Goal: Information Seeking & Learning: Learn about a topic

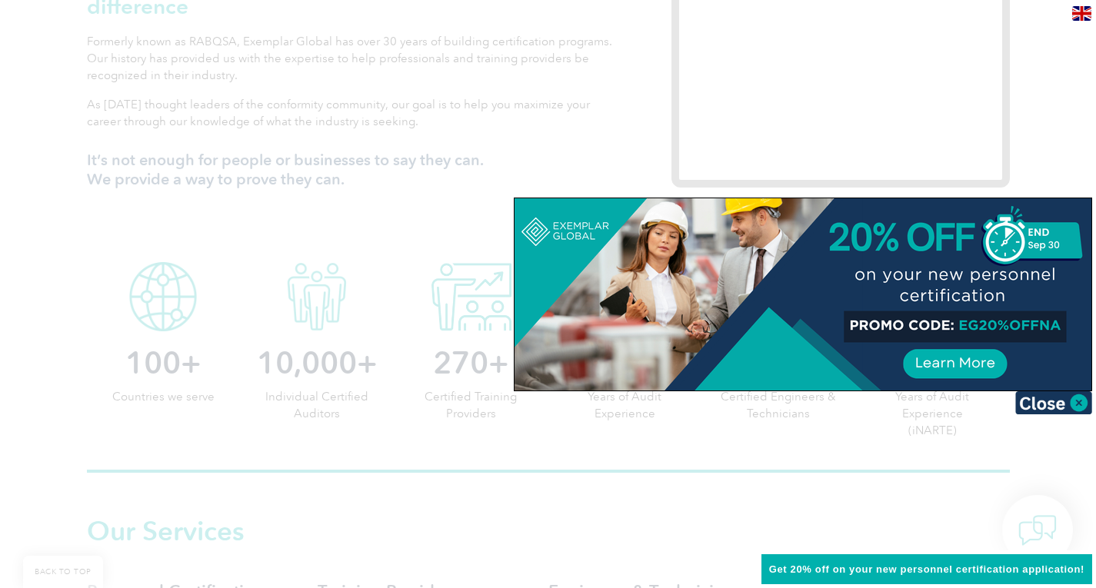
scroll to position [615, 0]
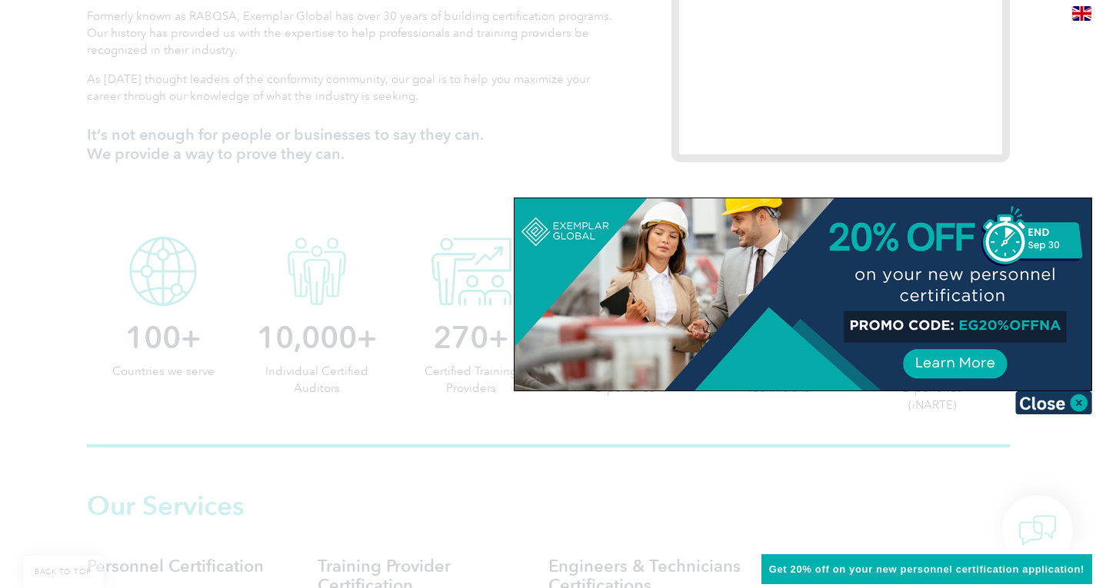
click at [100, 418] on div at bounding box center [548, 294] width 1096 height 588
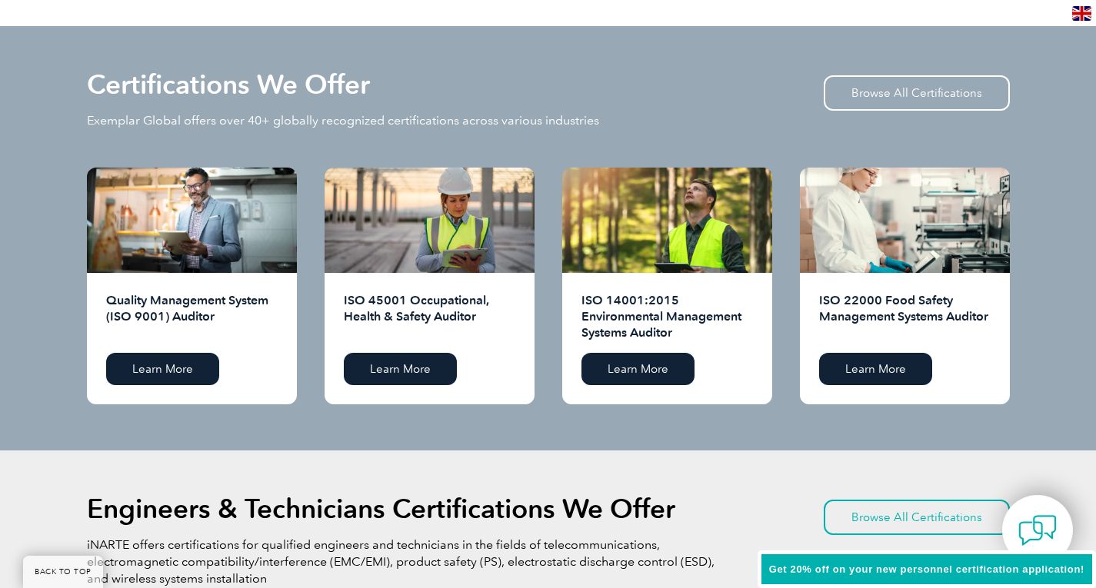
scroll to position [1462, 0]
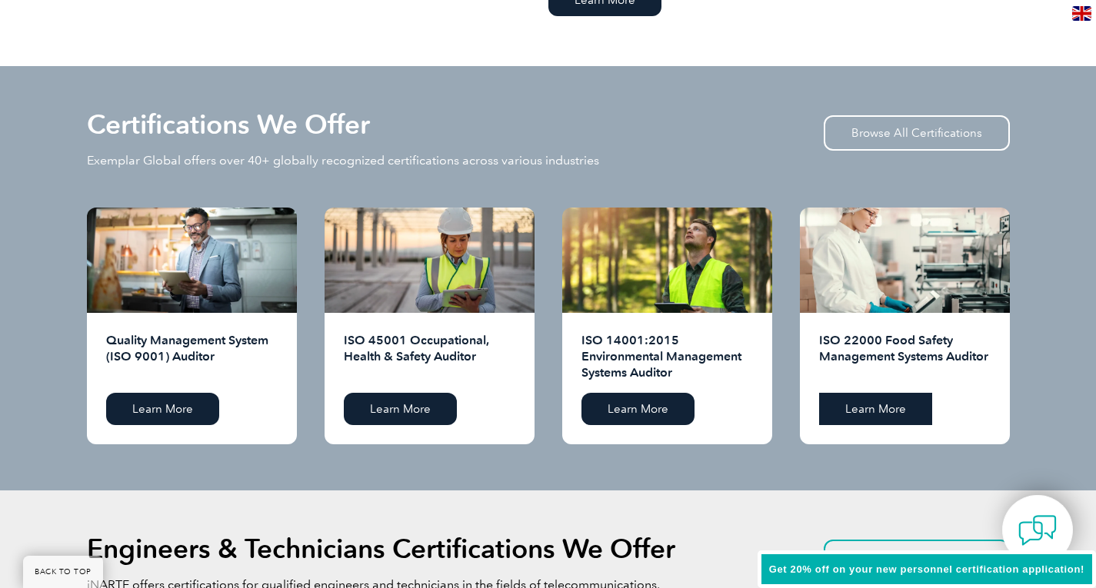
click at [867, 408] on link "Learn More" at bounding box center [875, 409] width 113 height 32
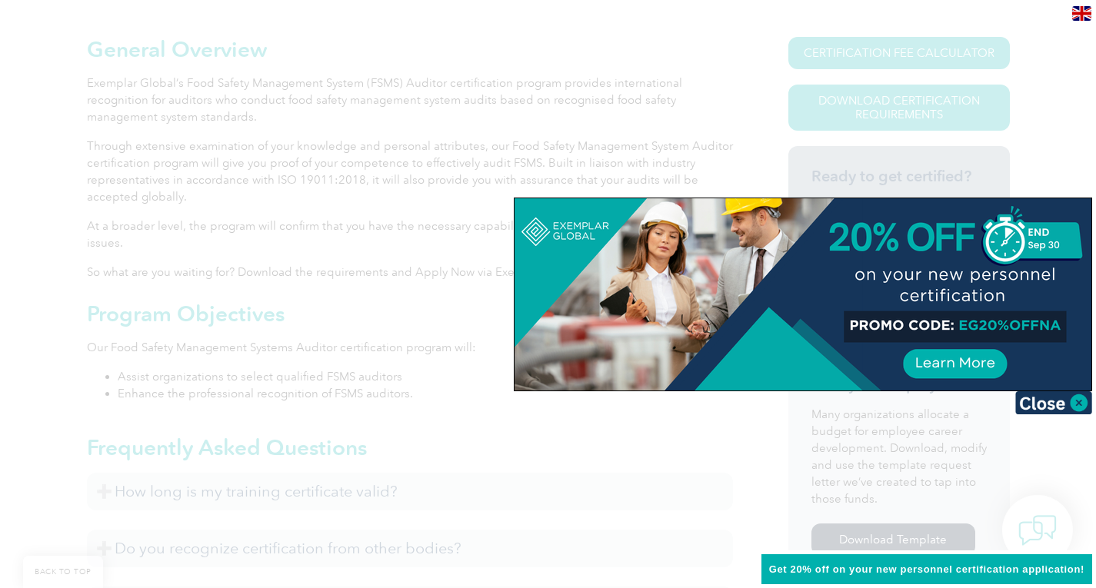
scroll to position [385, 0]
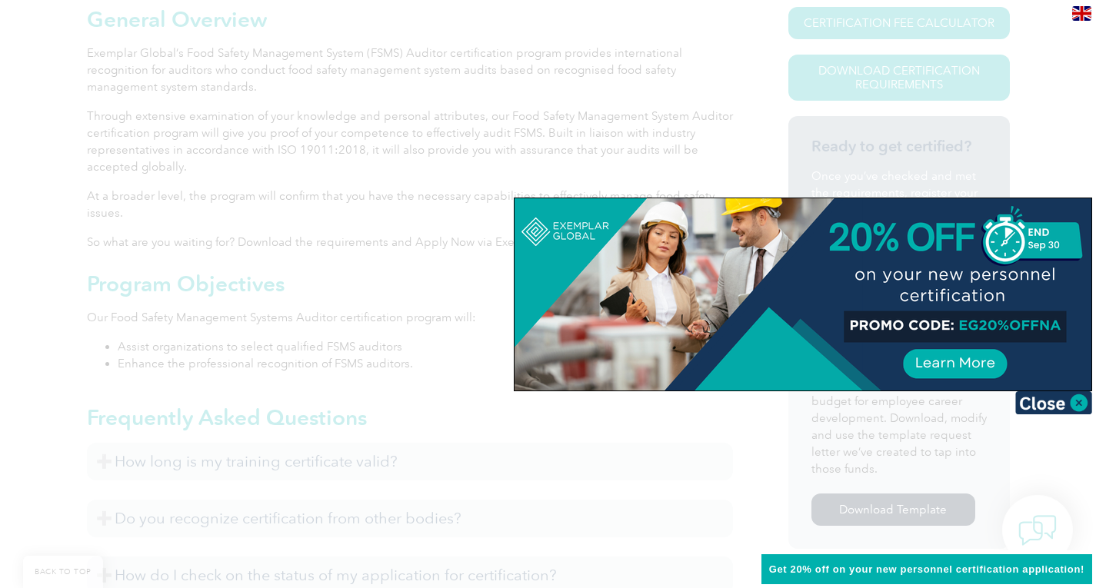
click at [412, 282] on div at bounding box center [548, 294] width 1096 height 588
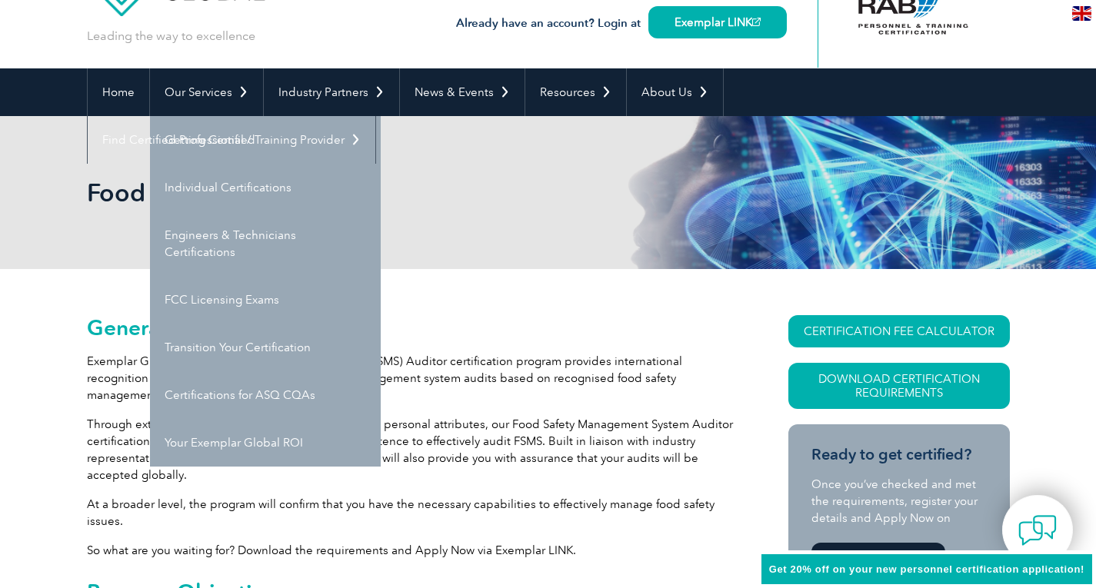
scroll to position [77, 0]
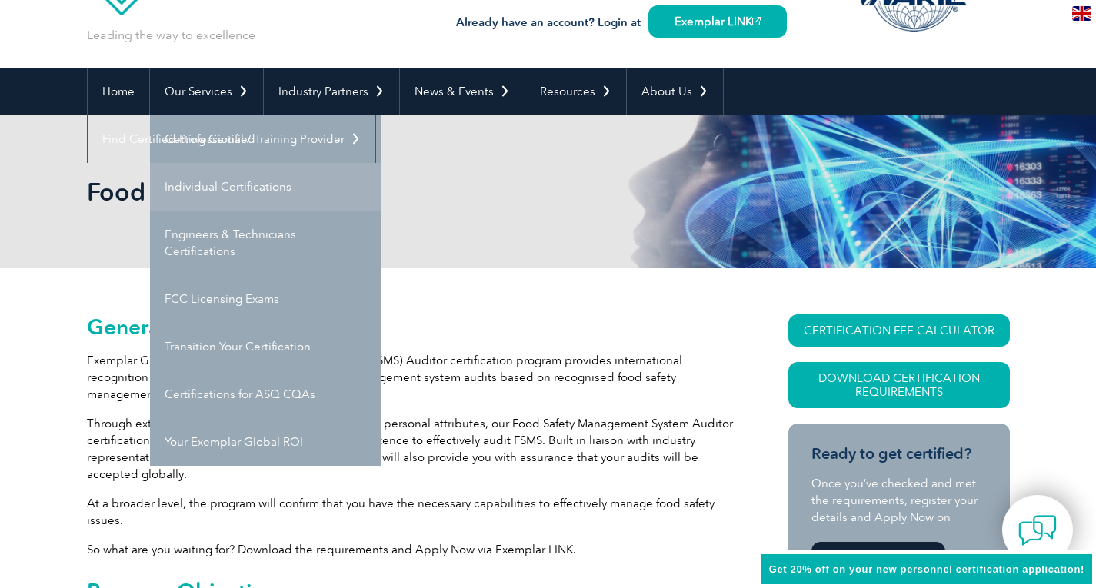
click at [224, 190] on link "Individual Certifications" at bounding box center [265, 187] width 231 height 48
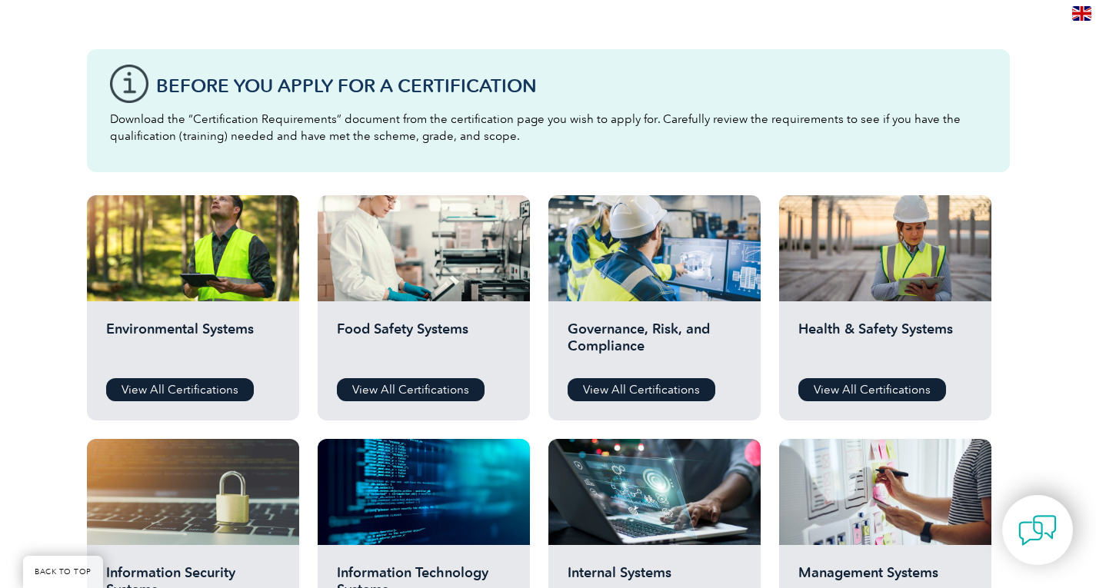
scroll to position [385, 0]
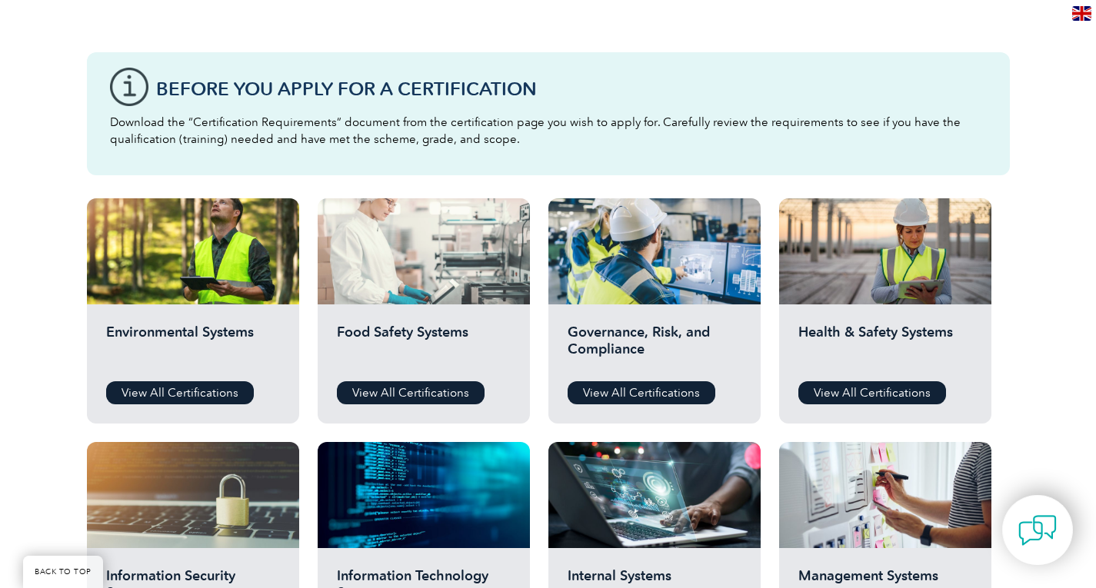
click at [418, 273] on div at bounding box center [424, 251] width 212 height 106
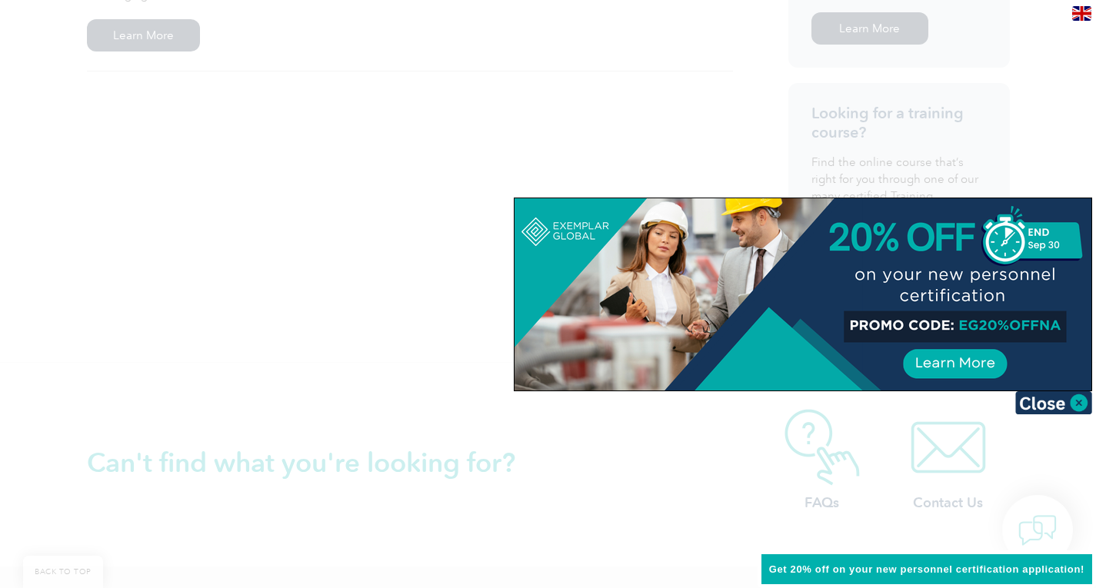
scroll to position [1154, 0]
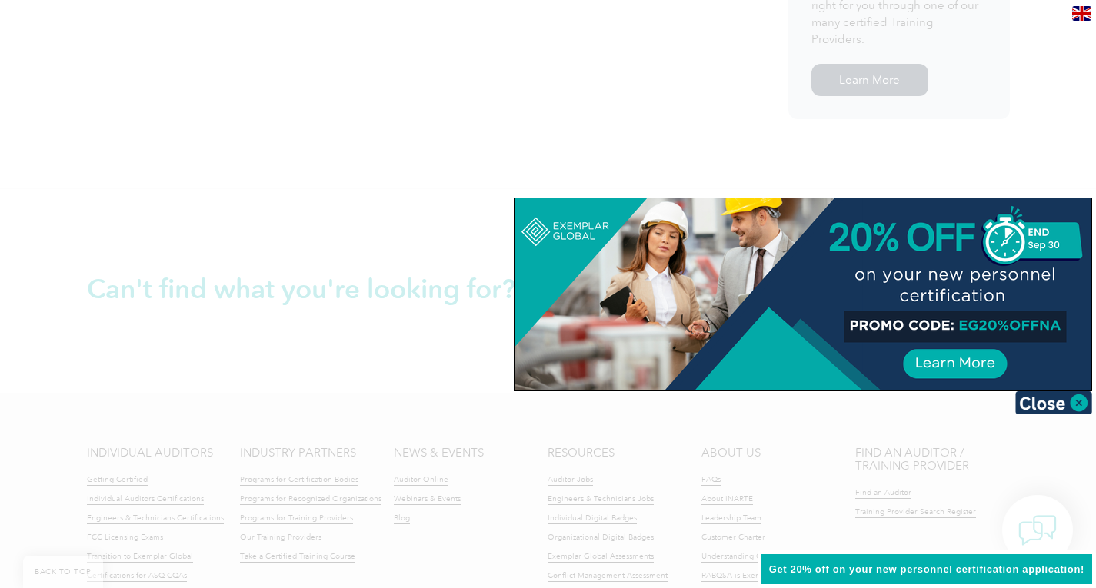
click at [28, 328] on div at bounding box center [548, 294] width 1096 height 588
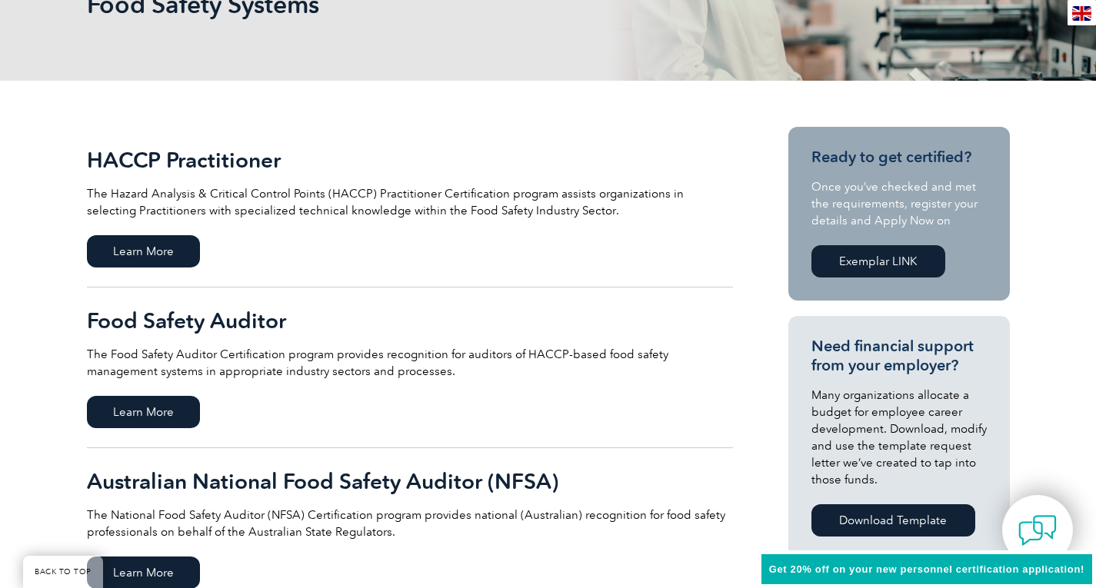
scroll to position [231, 0]
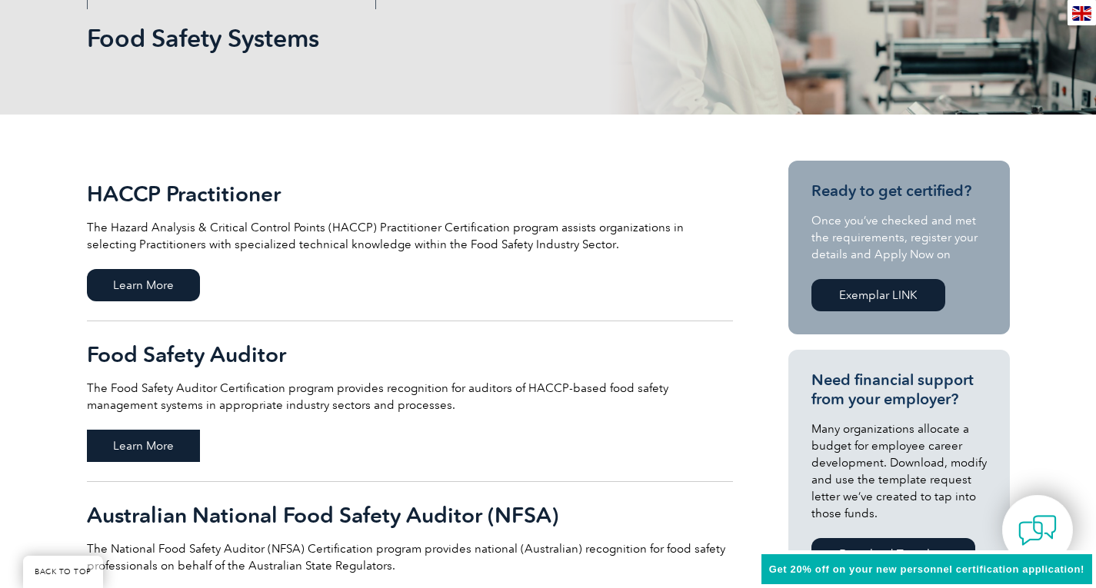
click at [130, 453] on span "Learn More" at bounding box center [143, 446] width 113 height 32
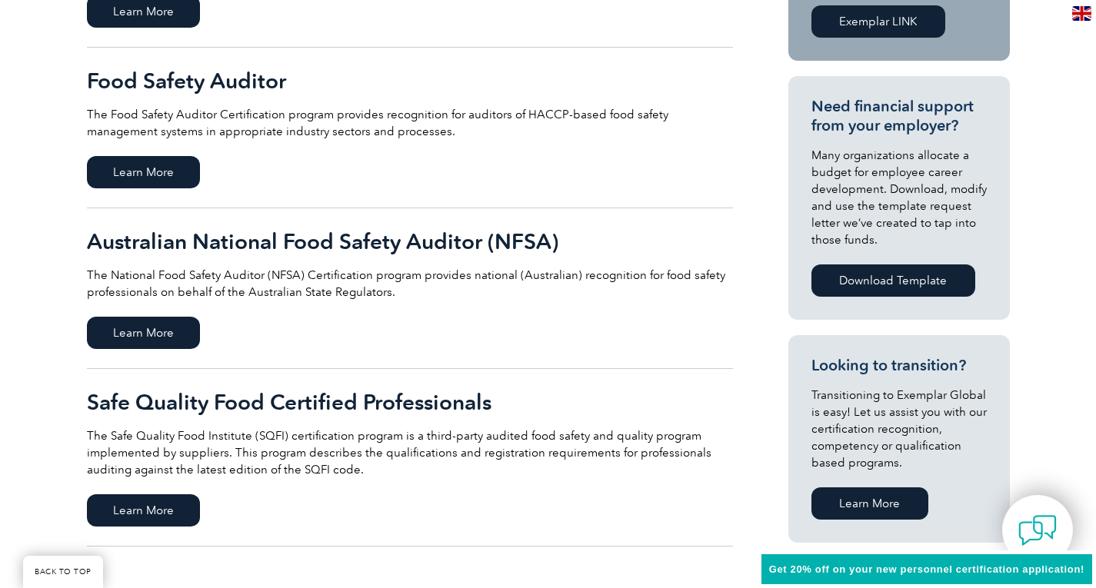
scroll to position [538, 0]
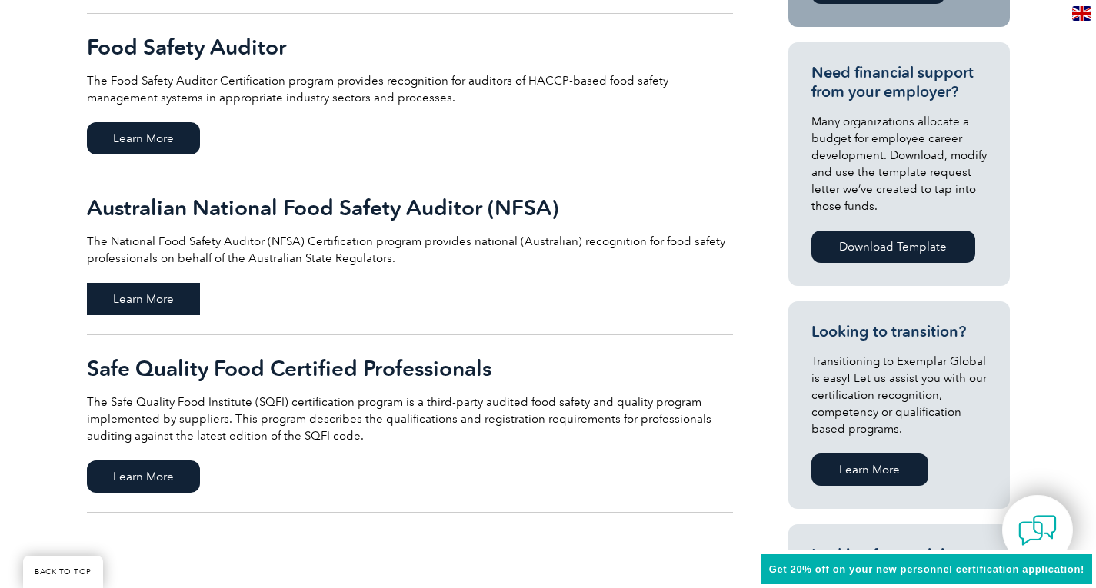
click at [128, 290] on span "Learn More" at bounding box center [143, 299] width 113 height 32
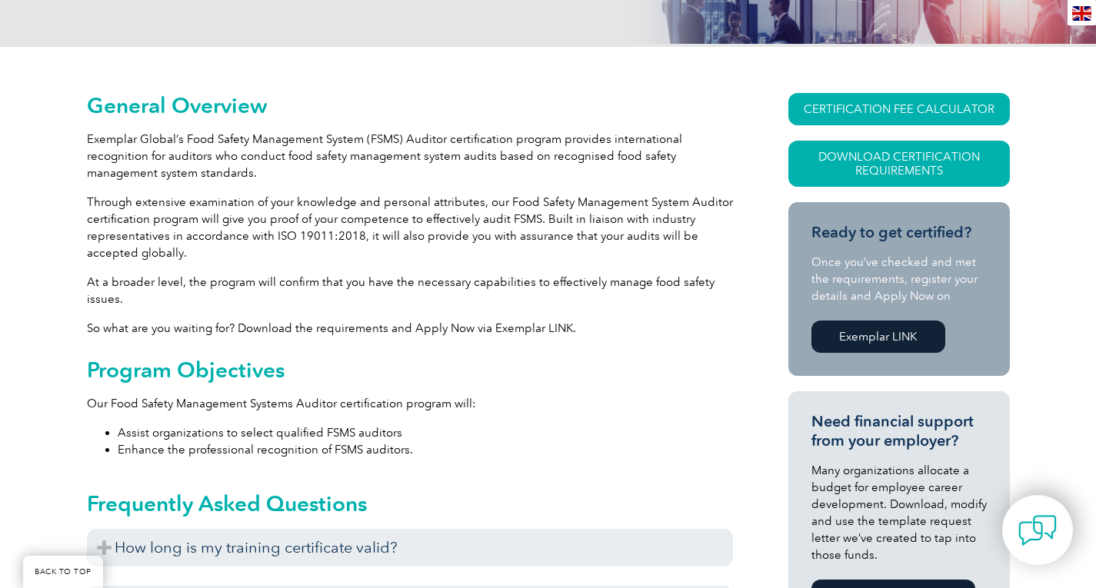
scroll to position [462, 0]
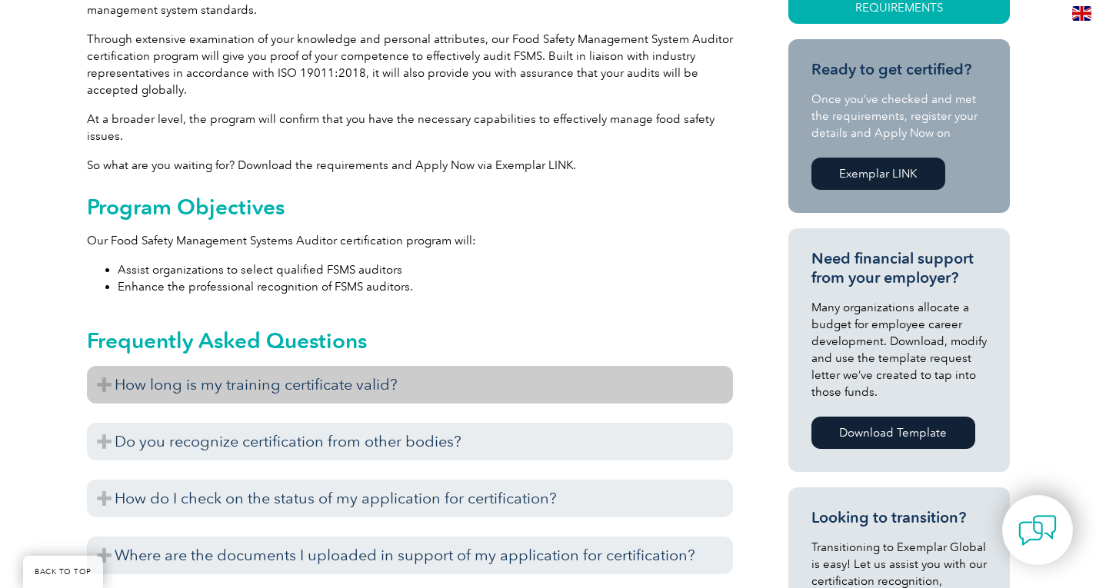
click at [107, 386] on h3 "How long is my training certificate valid?" at bounding box center [410, 385] width 646 height 38
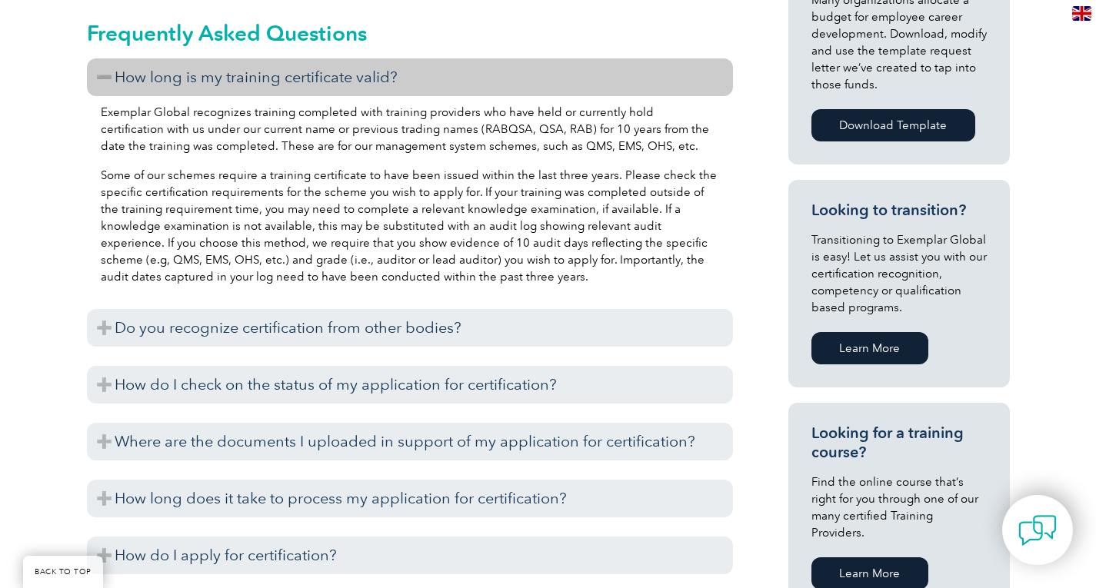
scroll to position [846, 0]
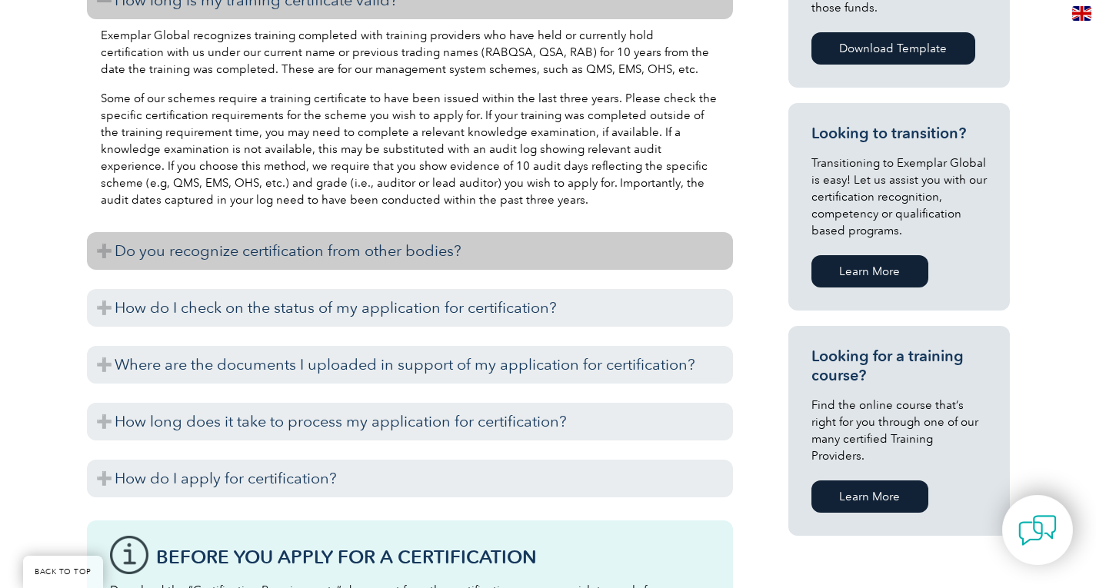
click at [102, 256] on h3 "Do you recognize certification from other bodies?" at bounding box center [410, 251] width 646 height 38
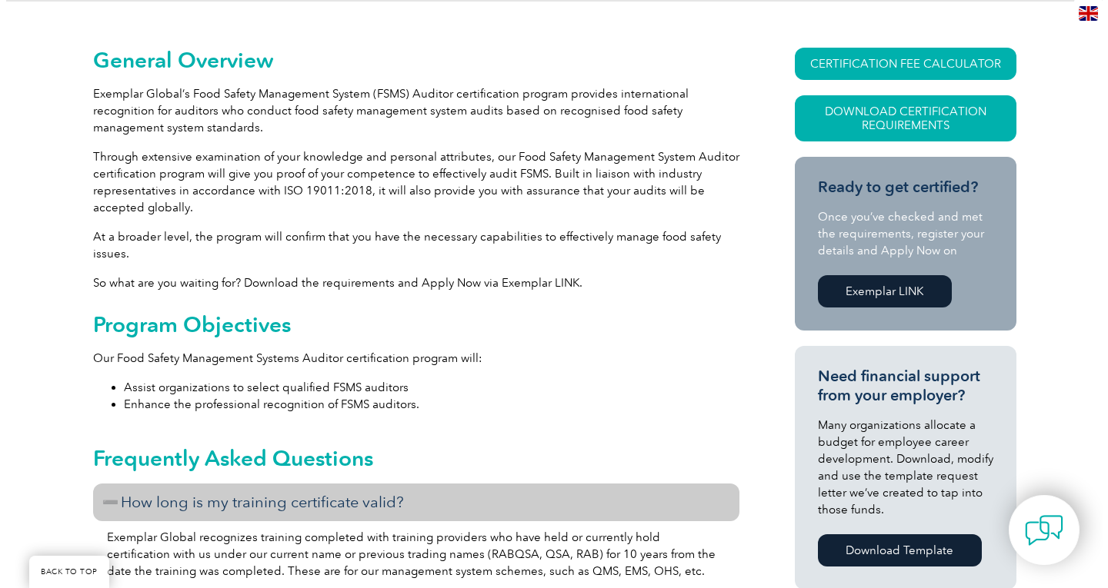
scroll to position [308, 0]
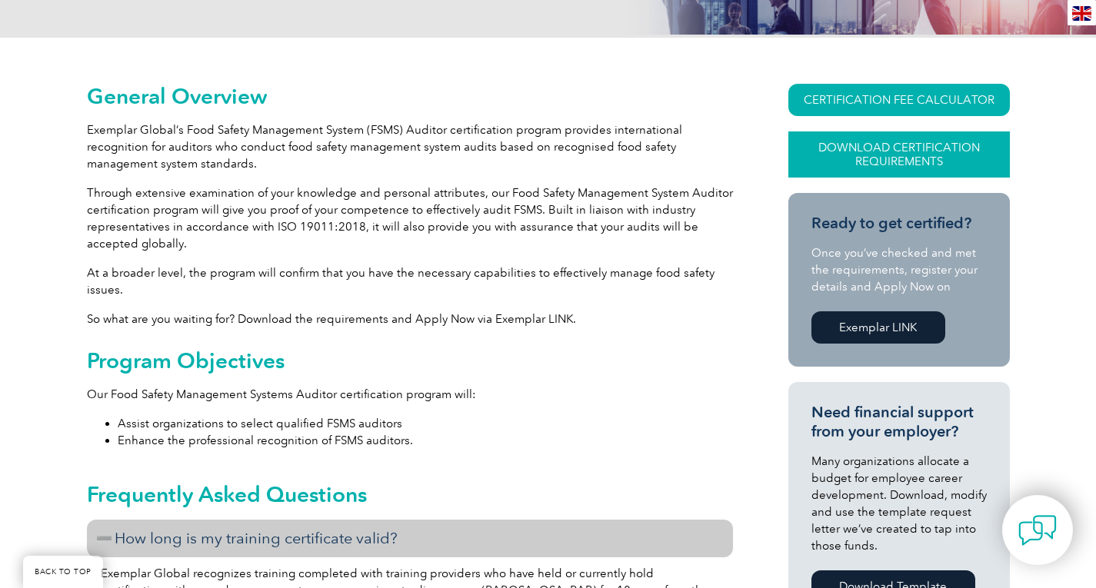
click at [885, 154] on link "Download Certification Requirements" at bounding box center [900, 155] width 222 height 46
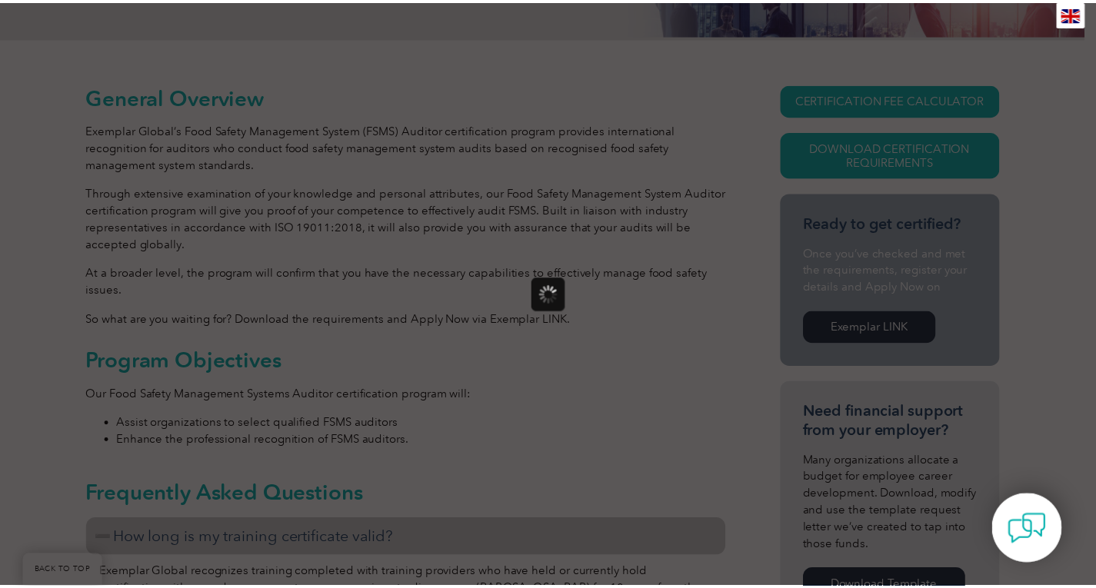
scroll to position [0, 0]
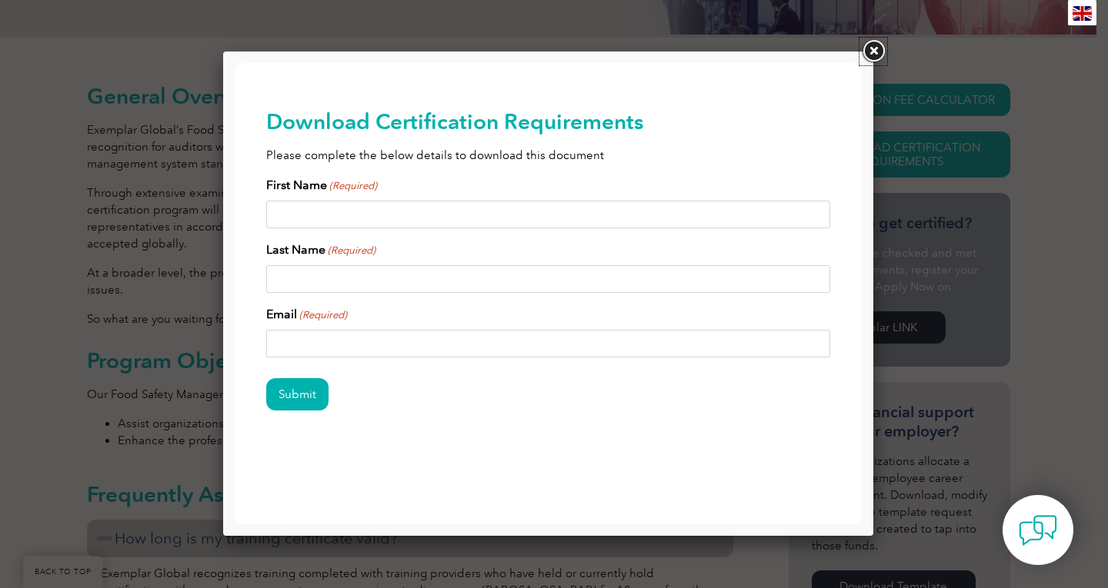
click at [876, 50] on link at bounding box center [873, 52] width 28 height 28
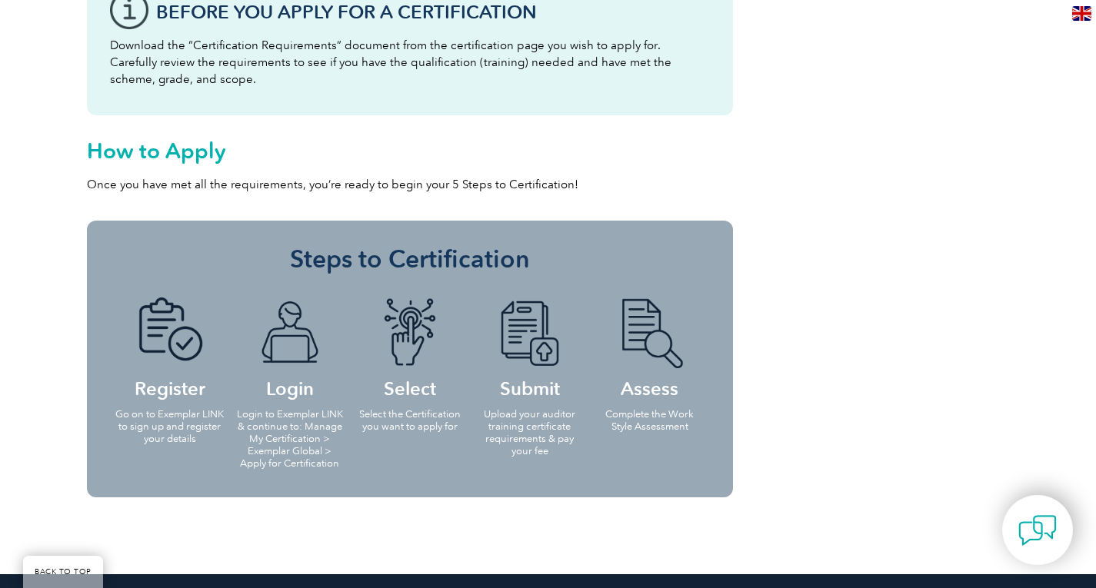
scroll to position [1539, 0]
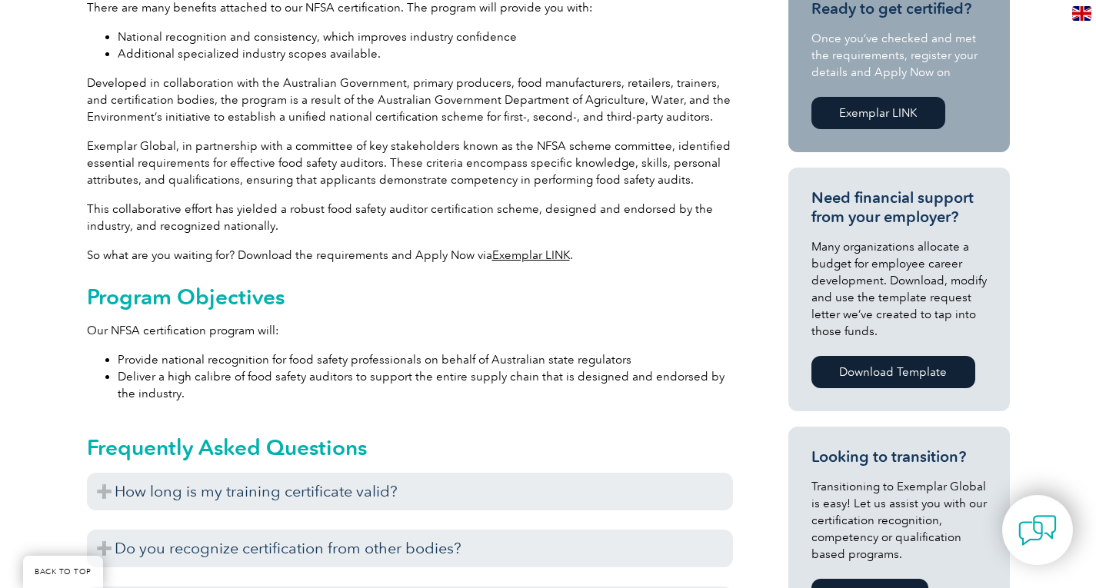
scroll to position [538, 0]
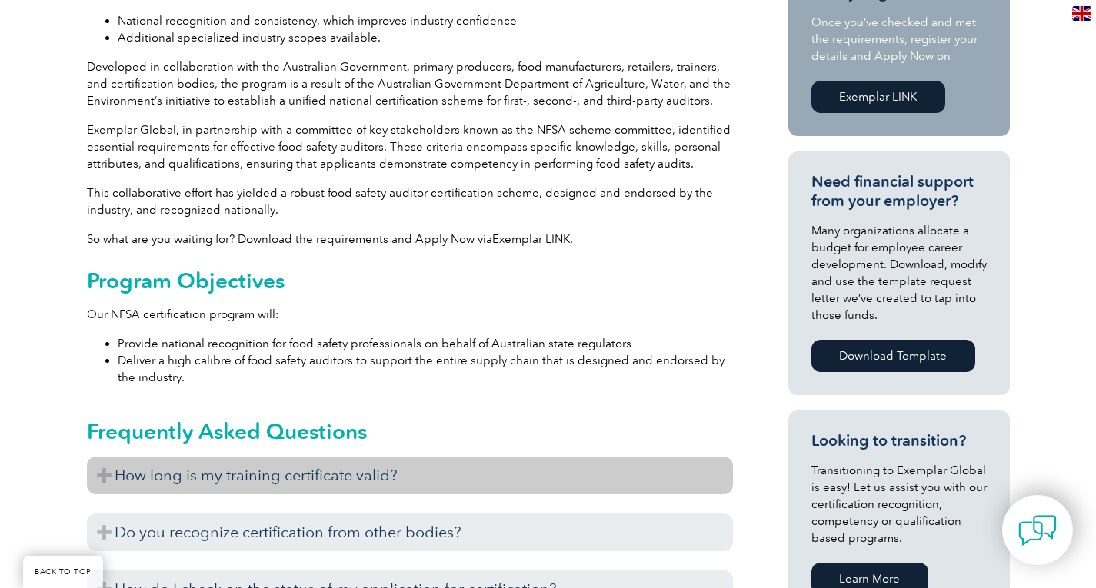
click at [106, 470] on h3 "How long is my training certificate valid?" at bounding box center [410, 476] width 646 height 38
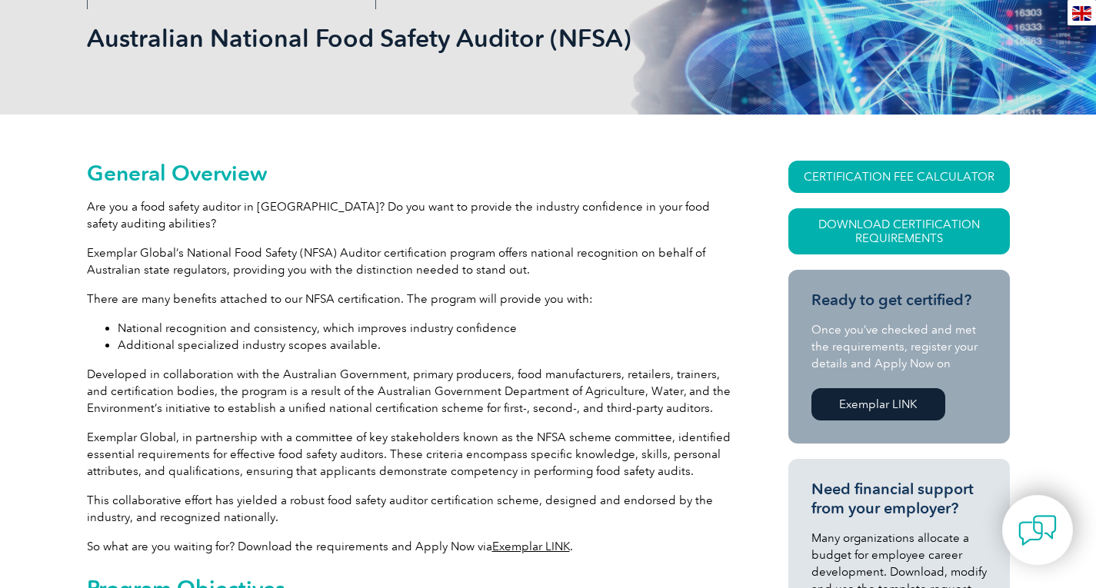
scroll to position [0, 0]
